Goal: Task Accomplishment & Management: Complete application form

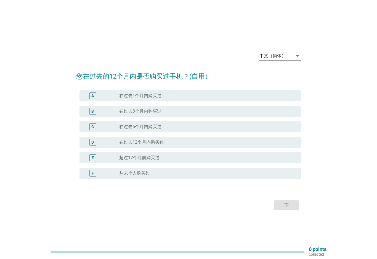
click at [294, 57] on div "arrow_drop_down" at bounding box center [297, 56] width 8 height 7
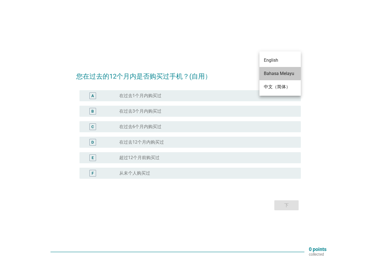
click at [288, 73] on div "Bahasa Melayu" at bounding box center [280, 73] width 33 height 7
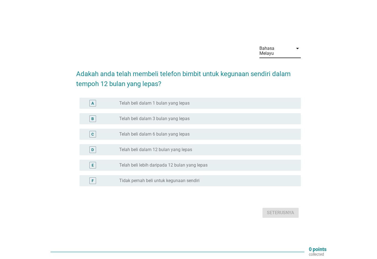
click at [292, 51] on div "Bahasa Melayu" at bounding box center [277, 51] width 34 height 14
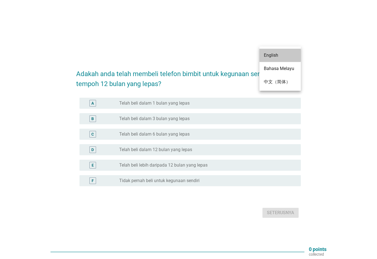
click at [280, 56] on div "English" at bounding box center [280, 55] width 33 height 7
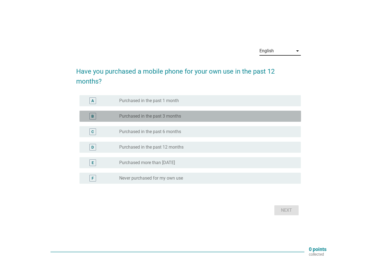
click at [200, 116] on div "radio_button_unchecked Purchased in the past 3 months" at bounding box center [205, 116] width 173 height 6
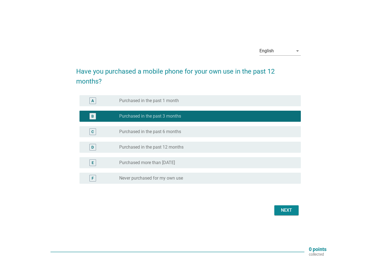
click at [292, 208] on div "Next" at bounding box center [286, 210] width 15 height 7
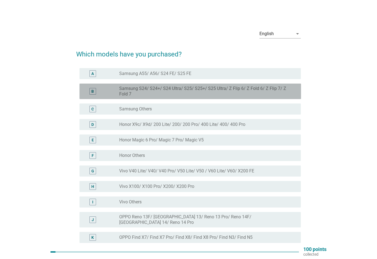
click at [281, 86] on label "Samsung S24/ S24+/ S24 Ultra/ S25/ S25+/ S25 Ultra/ Z Flip 6/ Z Fold 6/ Z Flip …" at bounding box center [205, 91] width 173 height 11
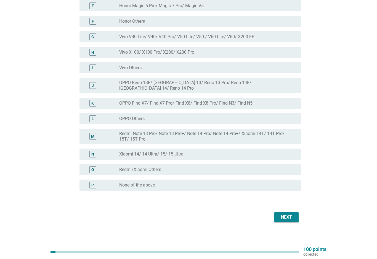
scroll to position [134, 0]
click at [290, 214] on div "Next" at bounding box center [286, 217] width 15 height 7
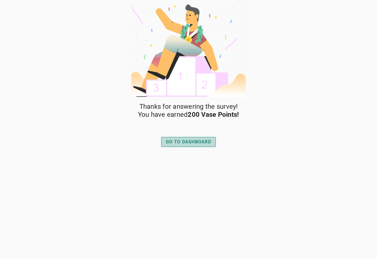
click at [208, 139] on div "GO TO DASHBOARD" at bounding box center [188, 141] width 45 height 7
click at [199, 140] on div "GO TO DASHBOARD" at bounding box center [188, 141] width 45 height 7
